Goal: Check status: Check status

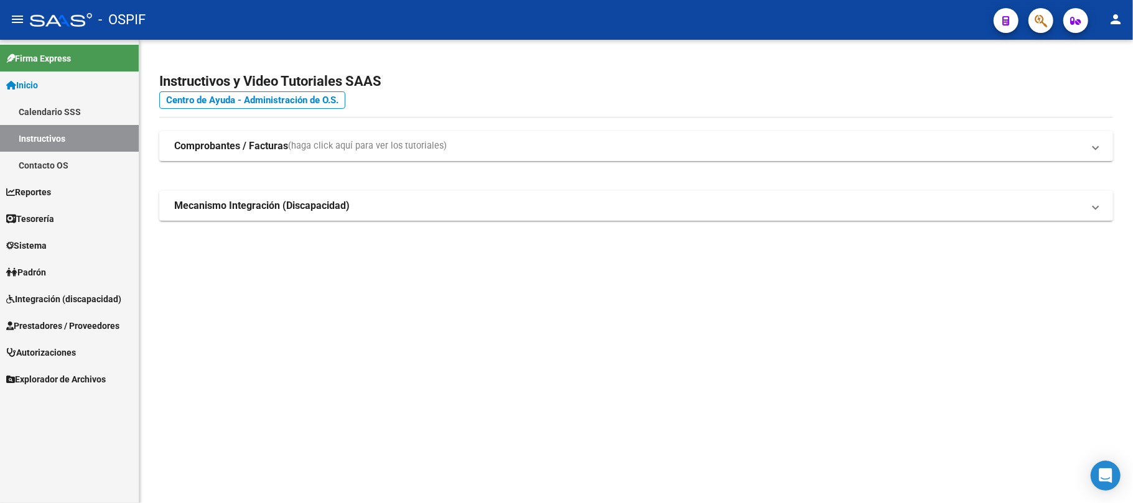
click at [55, 317] on link "Prestadores / Proveedores" at bounding box center [69, 325] width 139 height 27
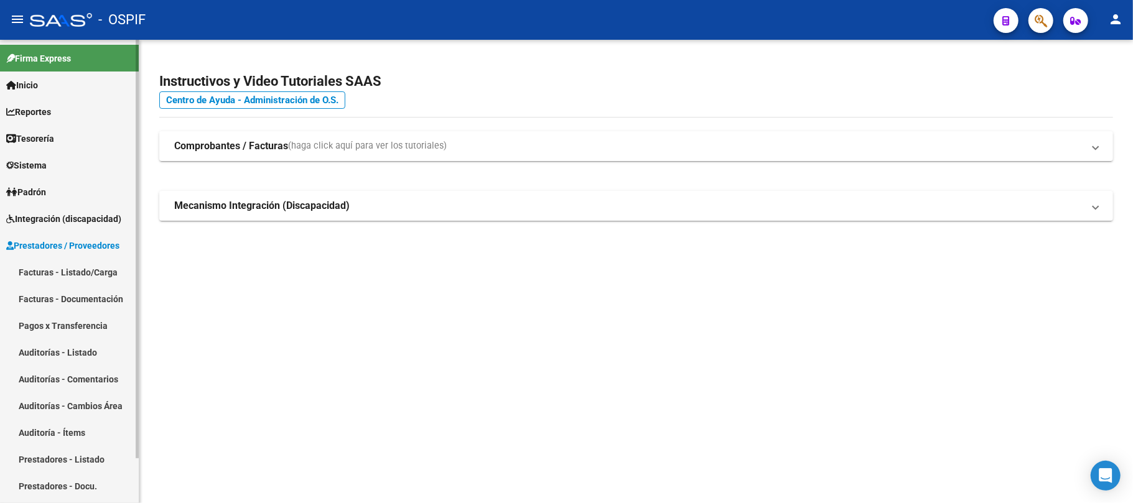
click at [65, 270] on link "Facturas - Listado/Carga" at bounding box center [69, 272] width 139 height 27
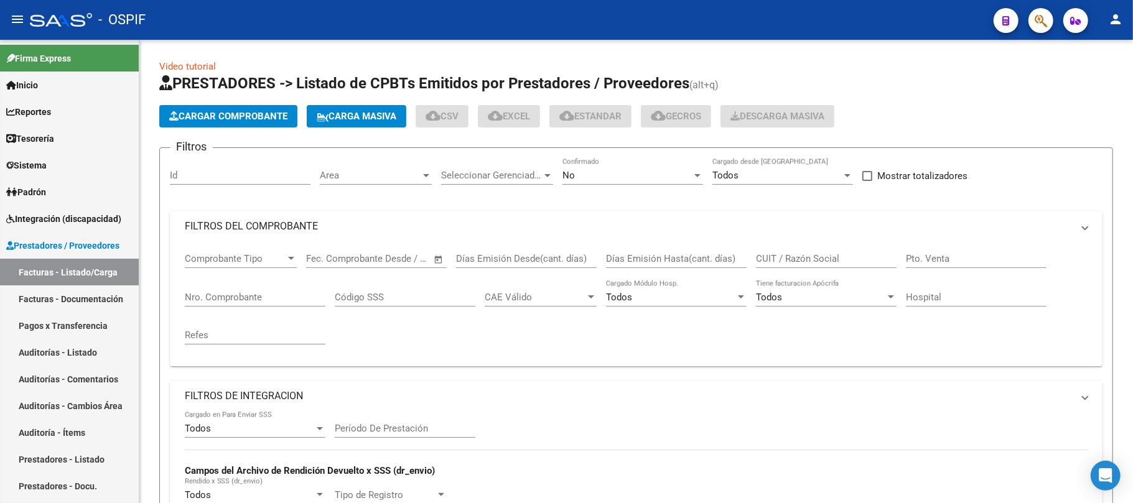
click at [660, 245] on div "Filtros Id Area Area Seleccionar Gerenciador Seleccionar Gerenciador No Confirm…" at bounding box center [636, 496] width 933 height 677
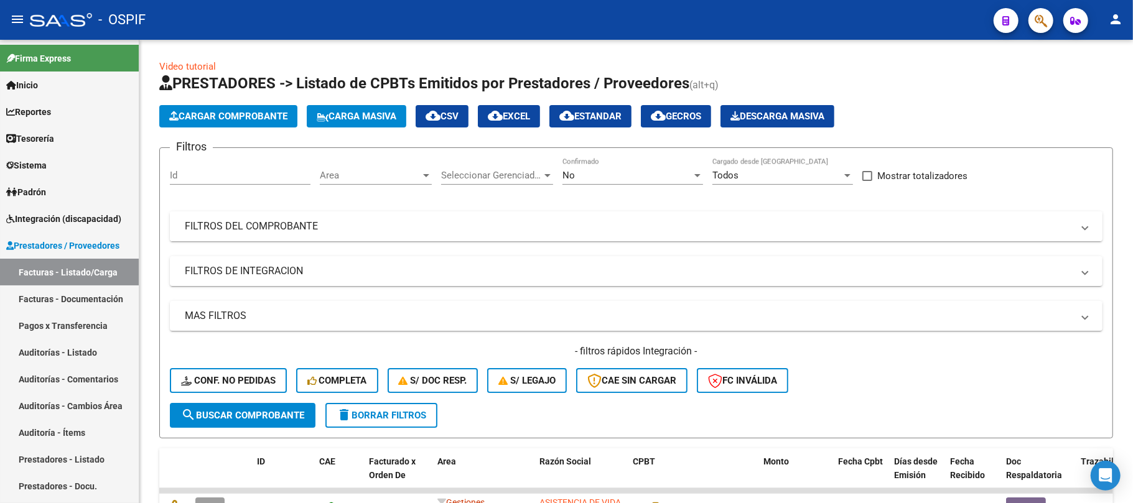
click at [655, 227] on mat-panel-title "FILTROS DEL COMPROBANTE" at bounding box center [629, 227] width 888 height 14
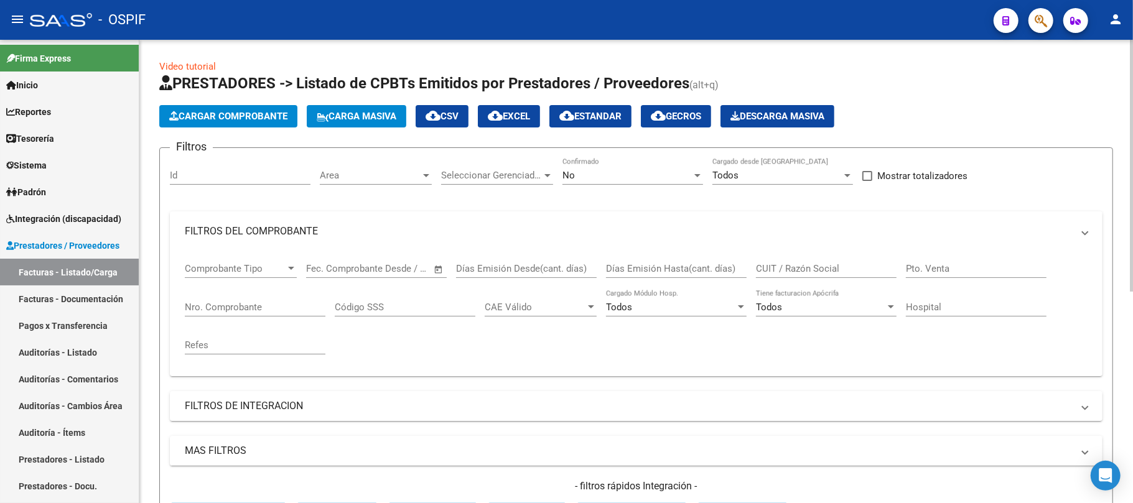
click at [631, 177] on div "No" at bounding box center [627, 175] width 129 height 11
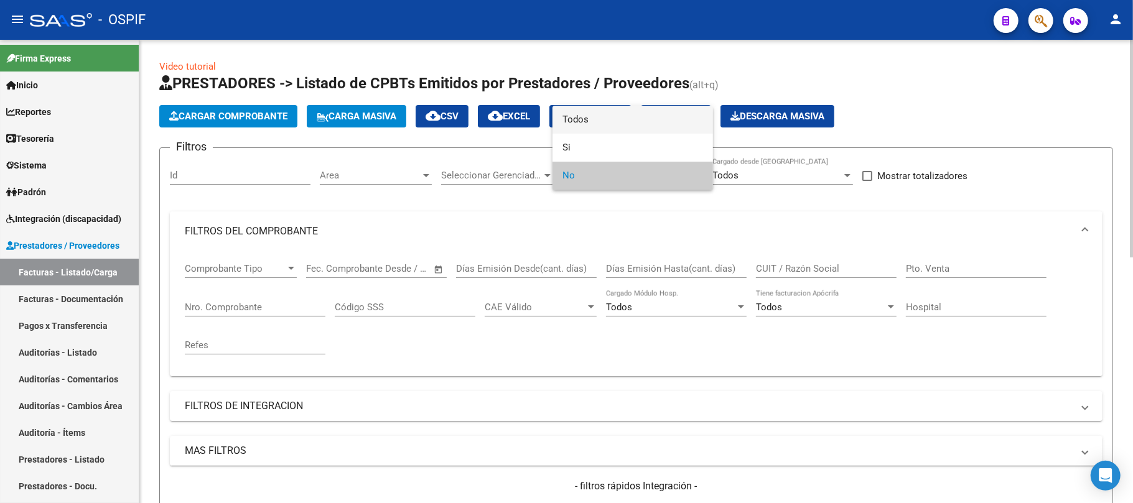
click at [602, 132] on span "Todos" at bounding box center [633, 120] width 141 height 28
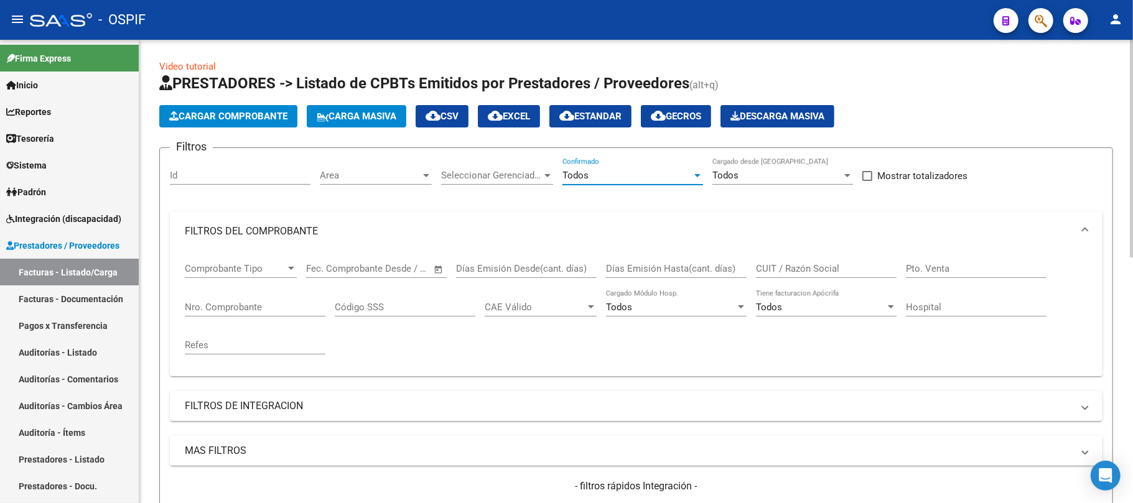
click at [815, 271] on input "CUIT / Razón Social" at bounding box center [826, 268] width 141 height 11
paste input "UNUC ESPERANZA"
type input "UNUC ESPERANZA"
click at [784, 270] on input "UNUC ESPERANZA" at bounding box center [826, 268] width 141 height 11
drag, startPoint x: 784, startPoint y: 269, endPoint x: 657, endPoint y: 269, distance: 127.0
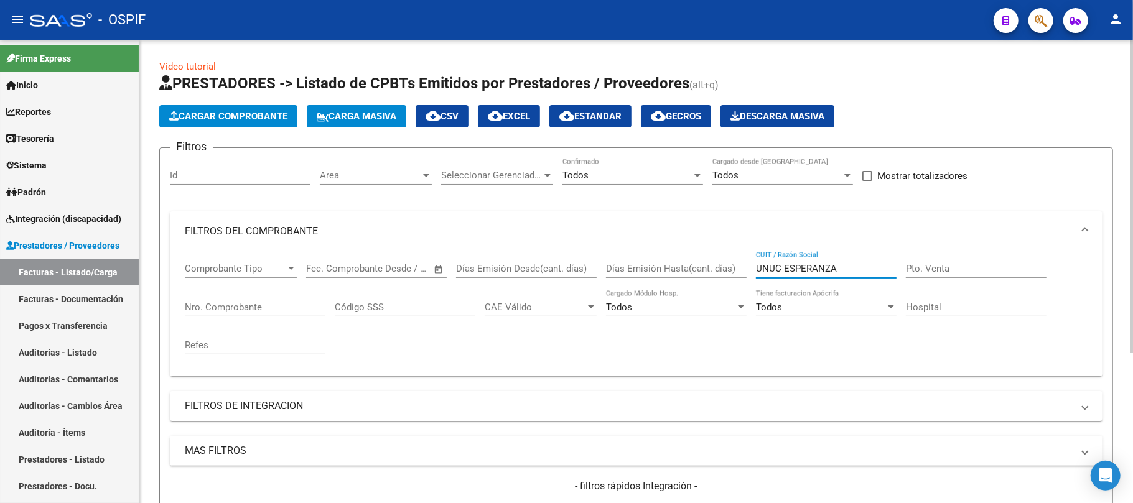
click at [657, 269] on div "Comprobante Tipo Comprobante Tipo Fecha inicio – Fecha fin Fec. Comprobante Des…" at bounding box center [636, 308] width 903 height 115
paste input "UNUC ESPERANZA"
click at [762, 267] on input "UNUC ESPERANZA" at bounding box center [826, 268] width 141 height 11
type input "ESPERANZA"
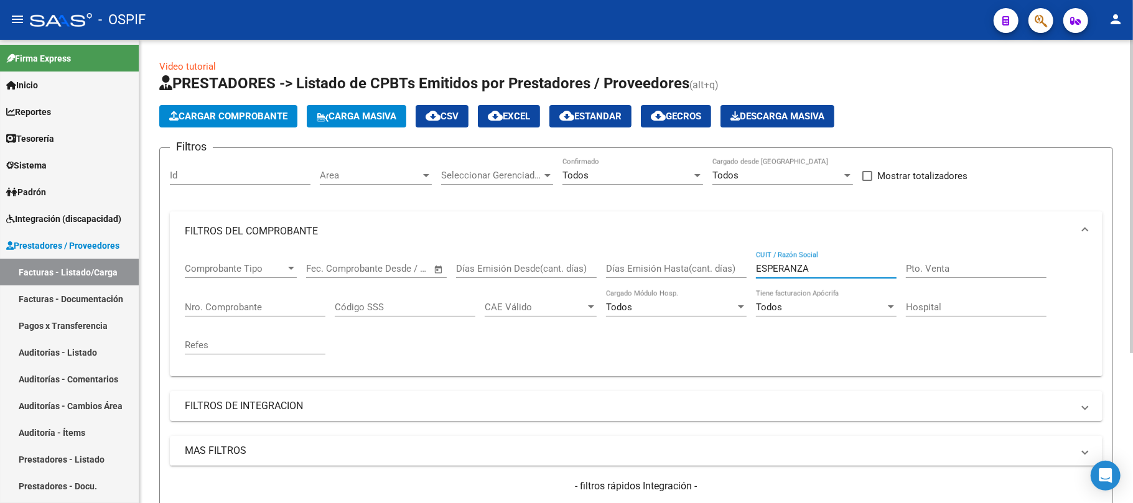
drag, startPoint x: 281, startPoint y: 159, endPoint x: 334, endPoint y: 180, distance: 57.0
click at [291, 168] on div "Id" at bounding box center [240, 171] width 141 height 27
click at [334, 180] on span "Area" at bounding box center [370, 175] width 101 height 11
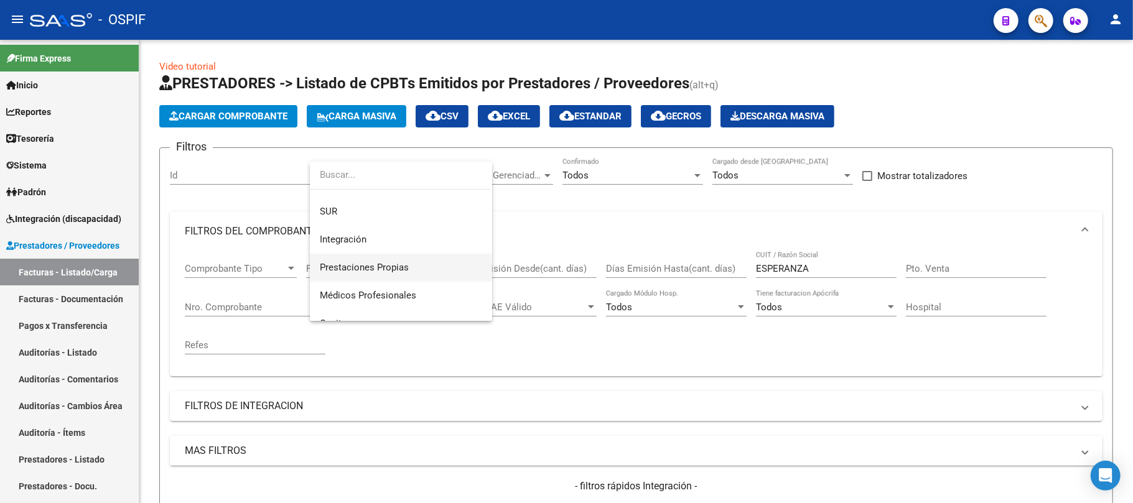
scroll to position [83, 0]
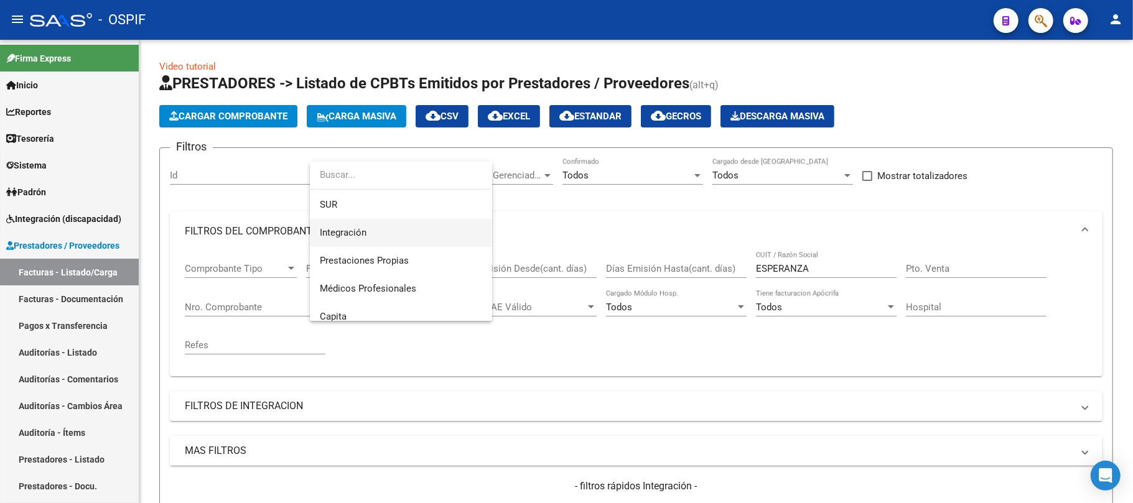
click at [406, 237] on span "Integración" at bounding box center [401, 233] width 162 height 28
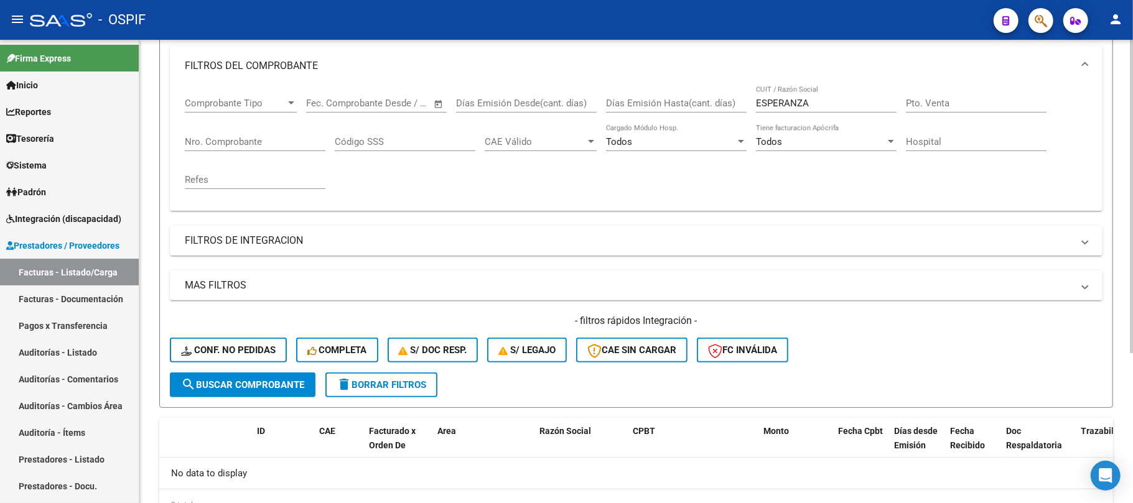
click at [259, 381] on span "search Buscar Comprobante" at bounding box center [242, 385] width 123 height 11
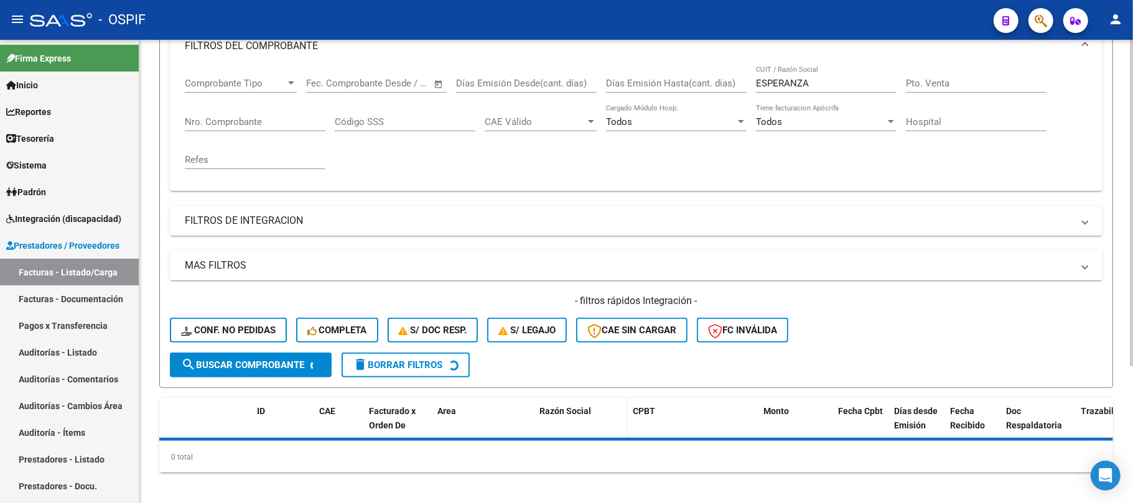
scroll to position [194, 0]
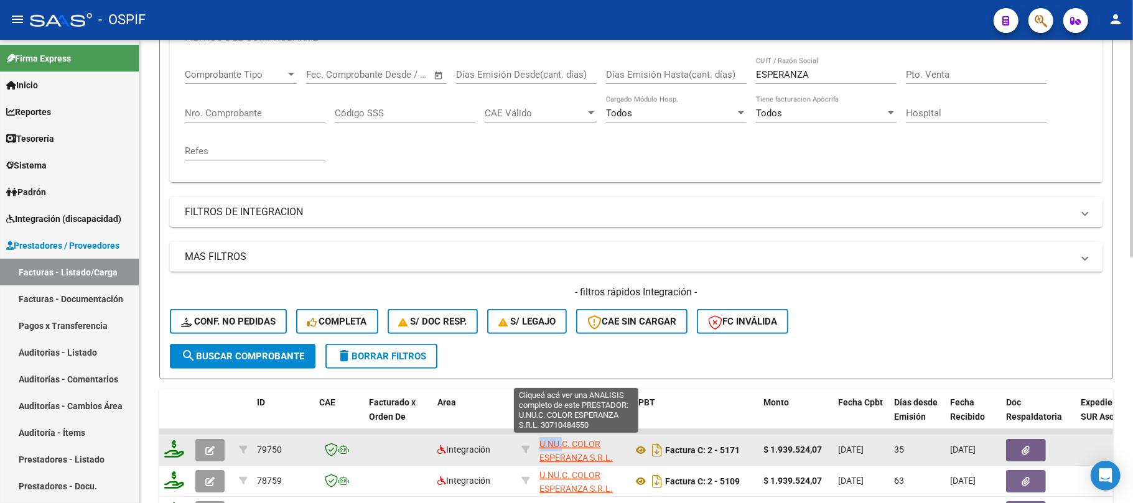
drag, startPoint x: 561, startPoint y: 441, endPoint x: 589, endPoint y: 457, distance: 32.3
click at [589, 457] on div "U.NU.C. COLOR ESPERANZA S.R.L. 30710484550" at bounding box center [581, 450] width 83 height 26
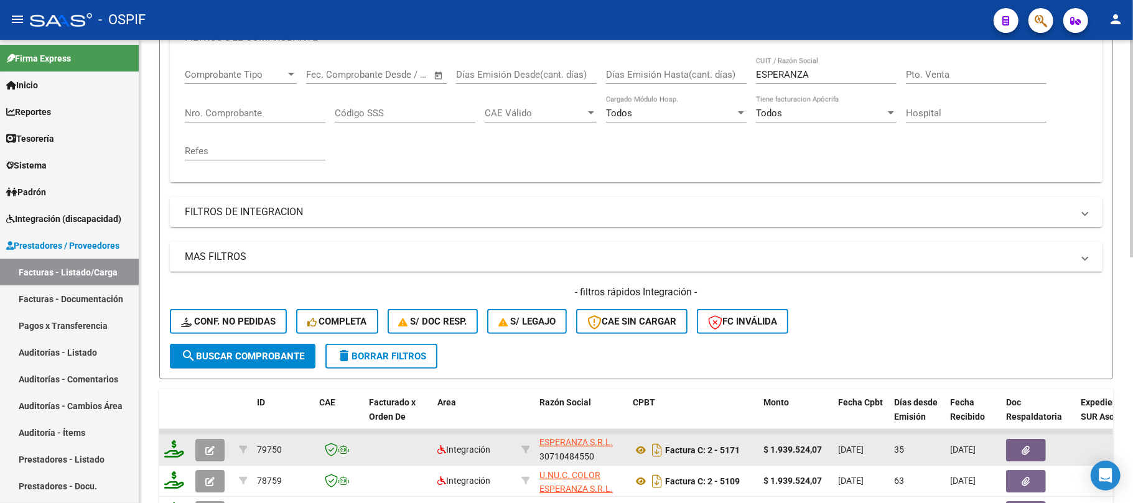
click at [581, 454] on div "U.NU.C. COLOR ESPERANZA S.R.L. 30710484550" at bounding box center [581, 450] width 83 height 26
copy div "30710484550"
